Goal: Task Accomplishment & Management: Use online tool/utility

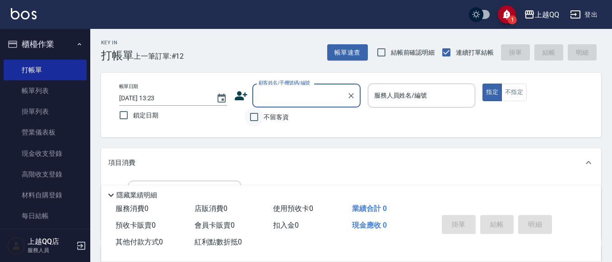
click at [251, 119] on input "不留客資" at bounding box center [254, 116] width 19 height 19
checkbox input "true"
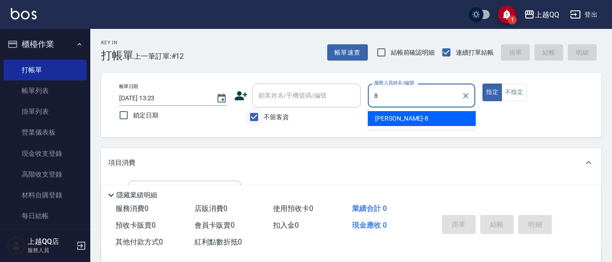
type input "[PERSON_NAME]-8"
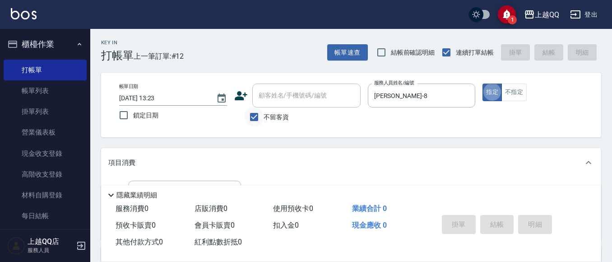
type button "true"
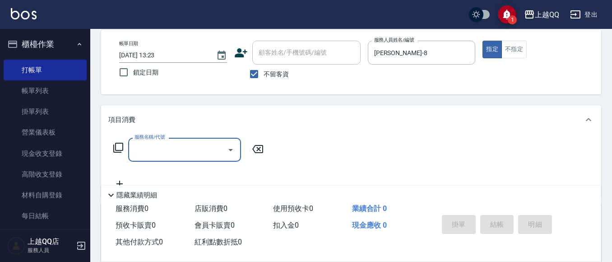
scroll to position [68, 0]
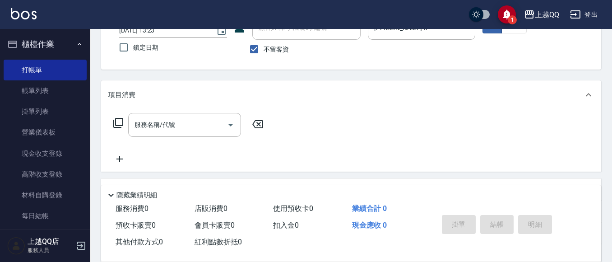
click at [117, 123] on icon at bounding box center [118, 122] width 11 height 11
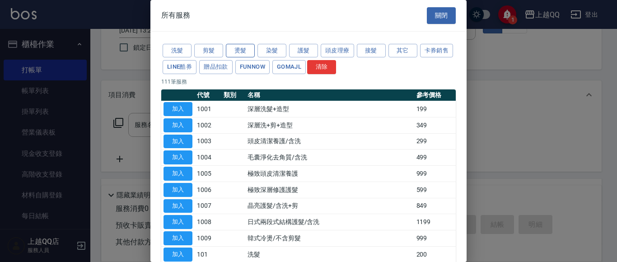
click at [243, 49] on button "燙髮" at bounding box center [240, 51] width 29 height 14
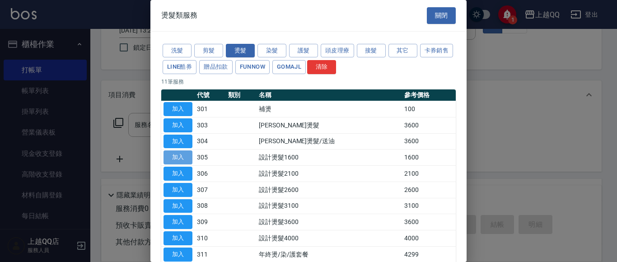
click at [189, 157] on button "加入" at bounding box center [177, 157] width 29 height 14
type input "設計燙髮1600(305)"
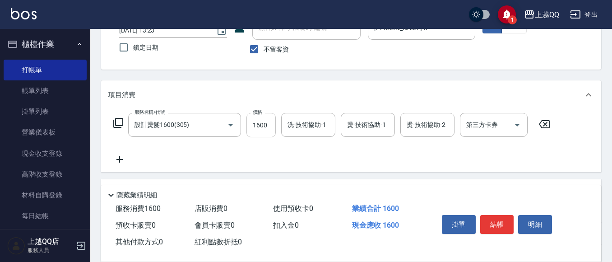
click at [263, 130] on input "1600" at bounding box center [261, 125] width 29 height 24
click at [289, 123] on div "洗-技術協助-1" at bounding box center [308, 125] width 54 height 24
type input "1299"
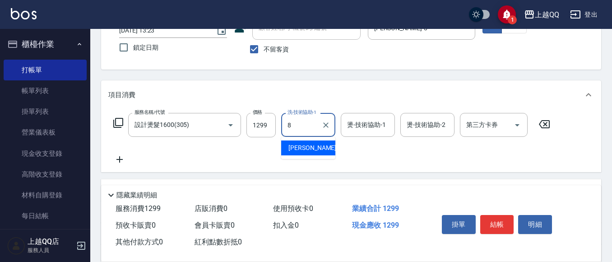
click at [308, 147] on div "[PERSON_NAME] -8" at bounding box center [308, 147] width 54 height 15
type input "[PERSON_NAME]-8"
click at [361, 127] on input "燙-技術協助-1" at bounding box center [368, 125] width 46 height 16
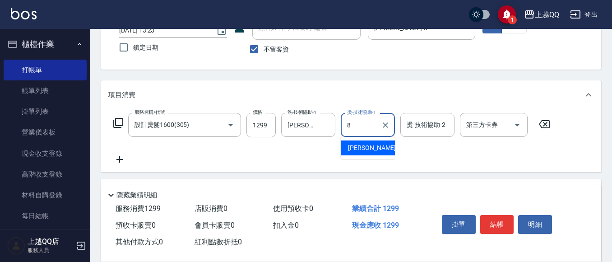
click at [368, 145] on div "[PERSON_NAME] -8" at bounding box center [368, 147] width 54 height 15
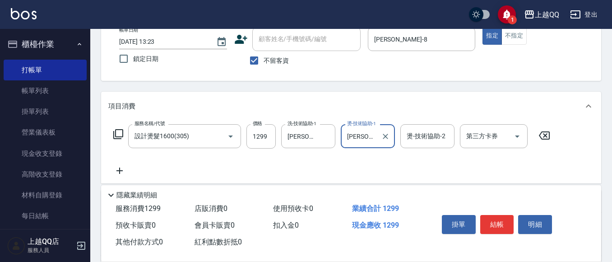
scroll to position [48, 0]
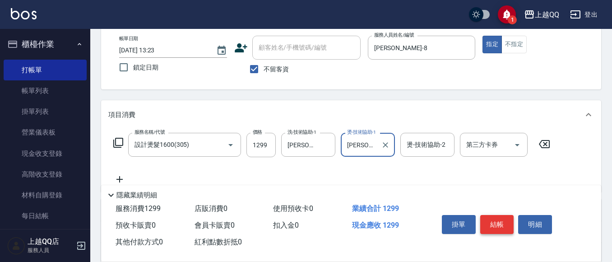
type input "[PERSON_NAME]-8"
click at [489, 221] on button "結帳" at bounding box center [498, 224] width 34 height 19
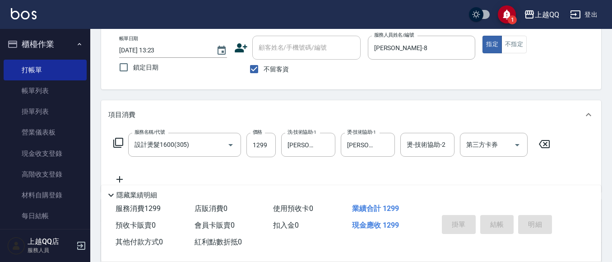
type input "[DATE] 14:32"
